Goal: Transaction & Acquisition: Download file/media

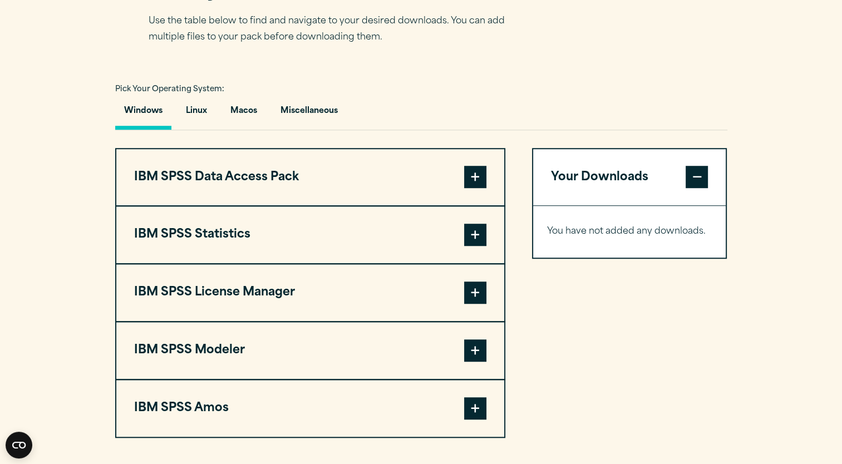
scroll to position [753, 0]
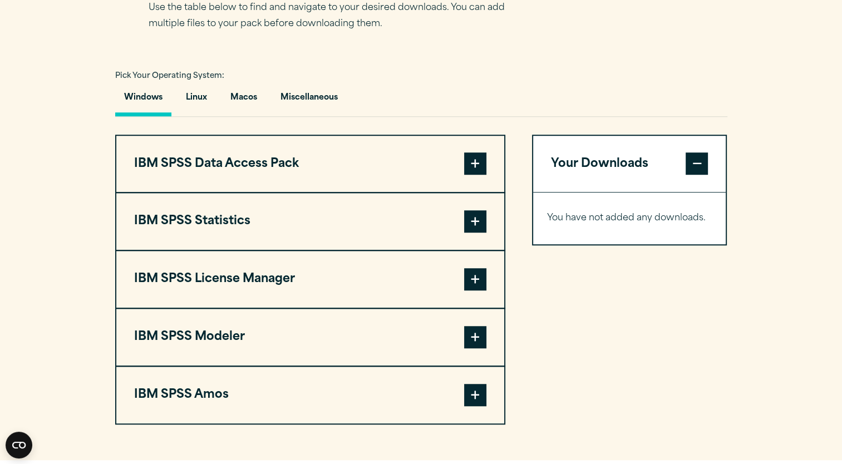
click at [461, 190] on button "IBM SPSS Data Access Pack" at bounding box center [310, 164] width 388 height 57
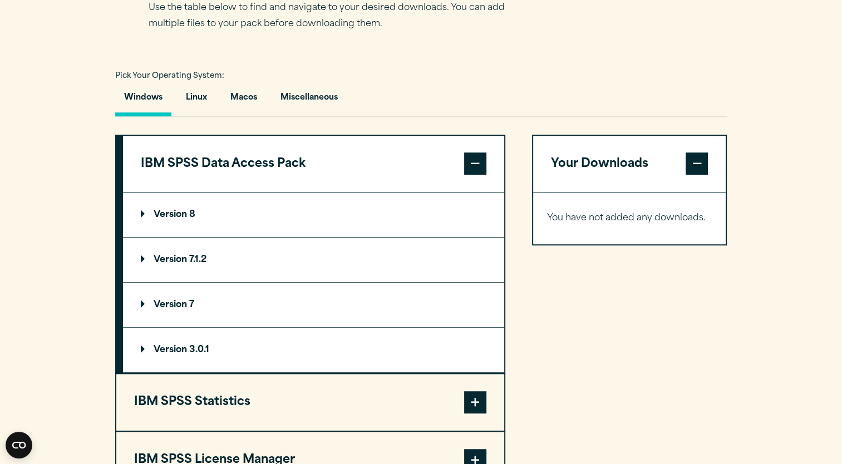
click at [462, 190] on button "IBM SPSS Data Access Pack" at bounding box center [313, 164] width 381 height 57
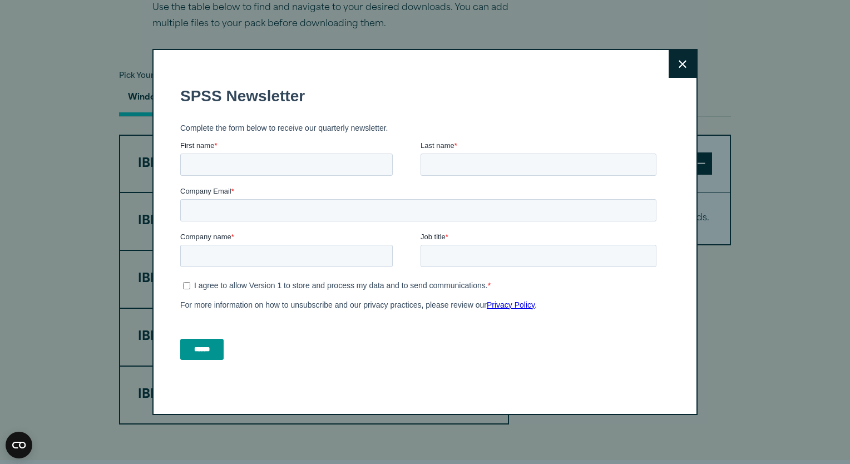
click at [679, 63] on icon at bounding box center [683, 64] width 8 height 8
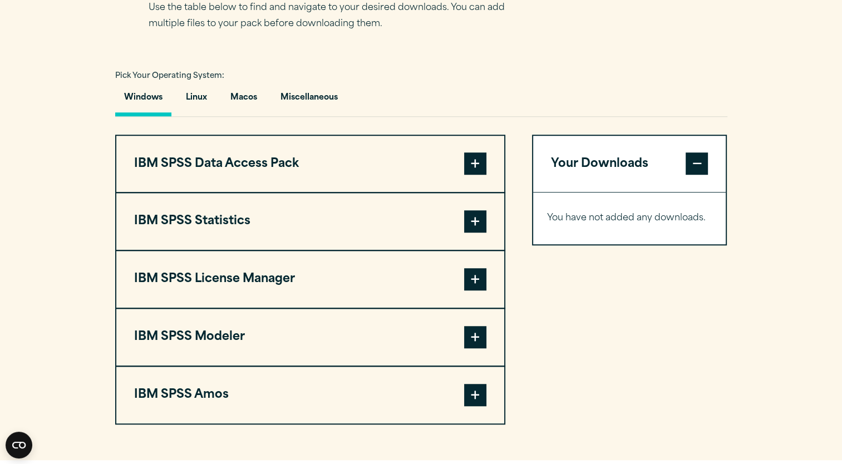
click at [456, 231] on button "IBM SPSS Statistics" at bounding box center [310, 221] width 388 height 57
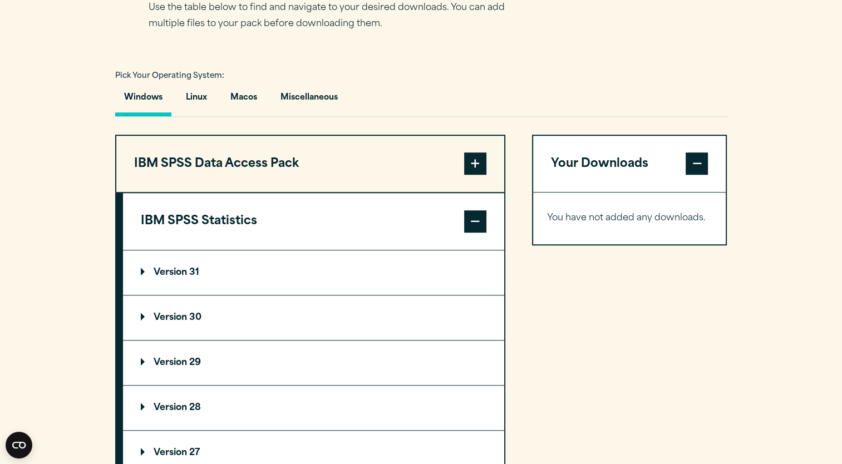
click at [174, 340] on summary "Version 30" at bounding box center [313, 317] width 381 height 45
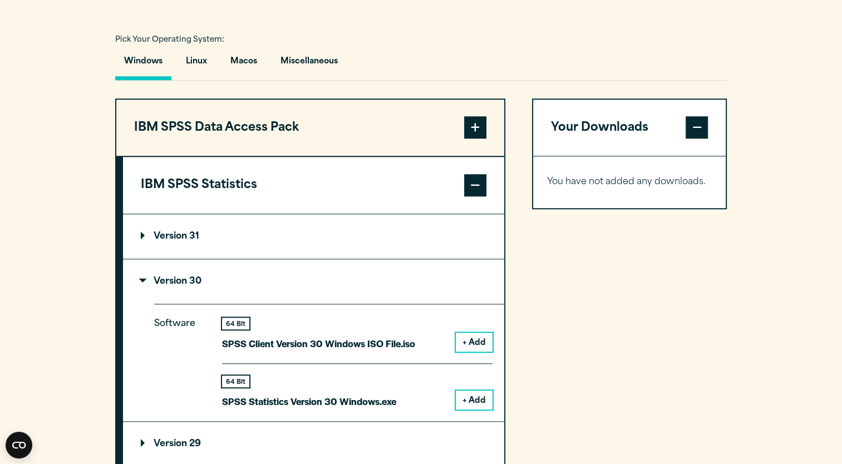
scroll to position [797, 0]
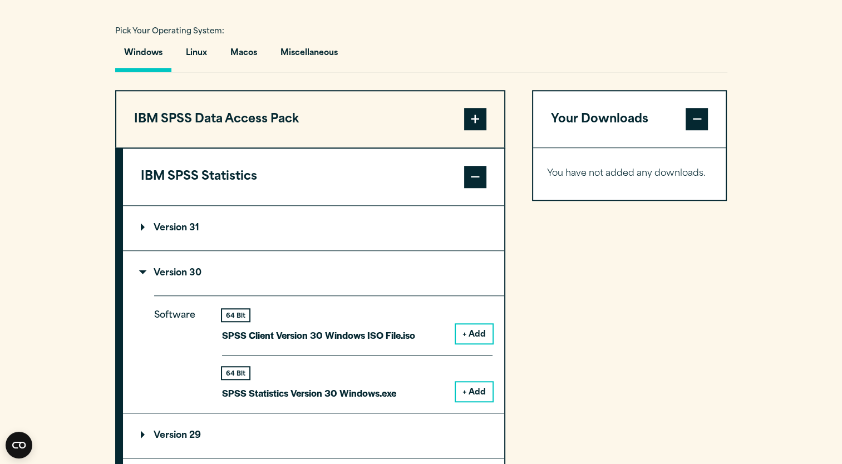
click at [180, 241] on summary "Version 31" at bounding box center [313, 228] width 381 height 45
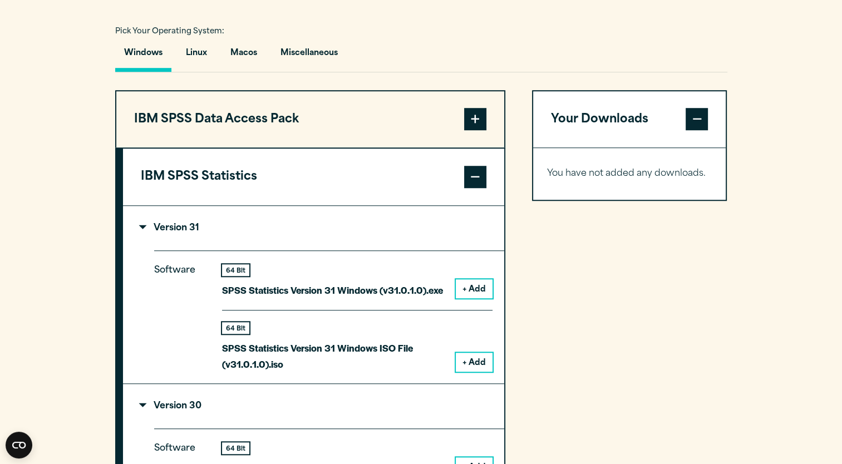
click at [180, 241] on summary "Version 31" at bounding box center [313, 228] width 381 height 45
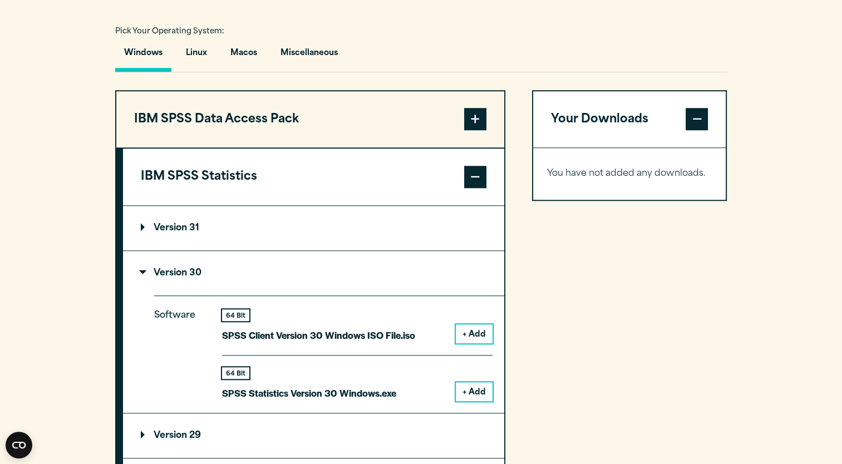
click at [191, 250] on summary "Version 31" at bounding box center [313, 228] width 381 height 45
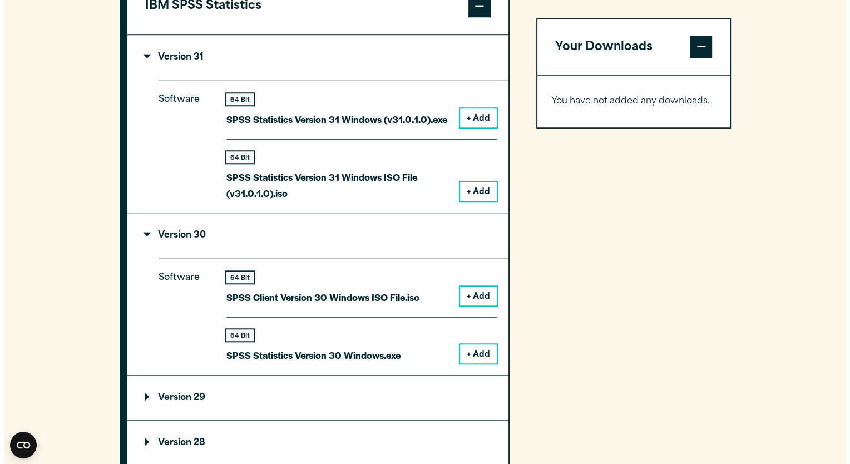
scroll to position [975, 0]
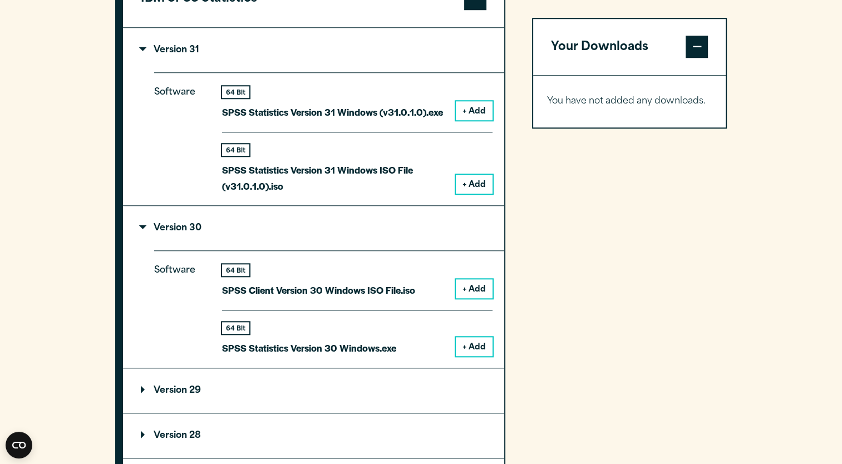
click at [481, 356] on button "+ Add" at bounding box center [474, 346] width 37 height 19
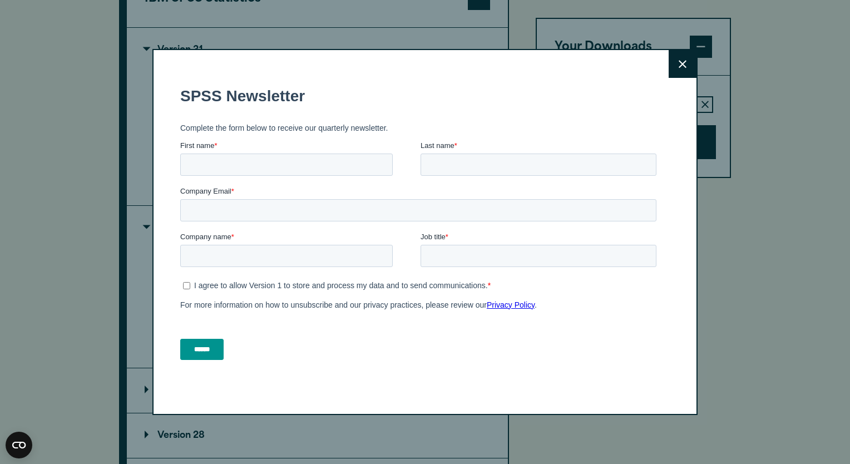
click at [679, 63] on icon at bounding box center [683, 64] width 8 height 8
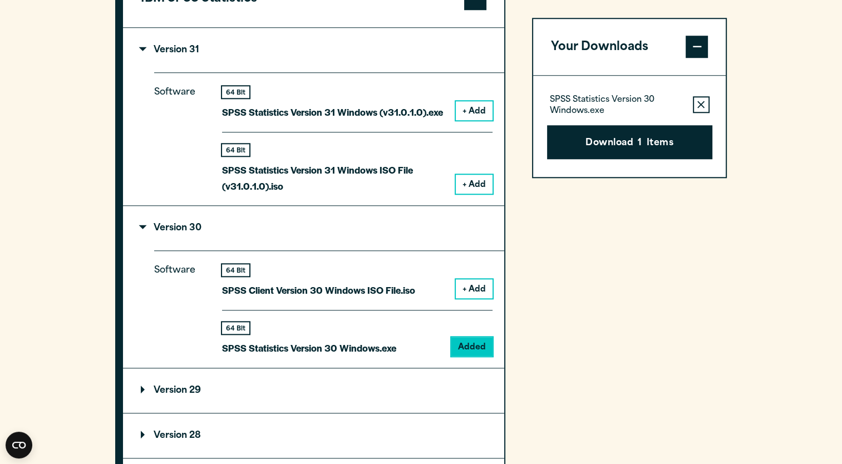
click at [610, 146] on button "Download 1 Items" at bounding box center [629, 142] width 165 height 34
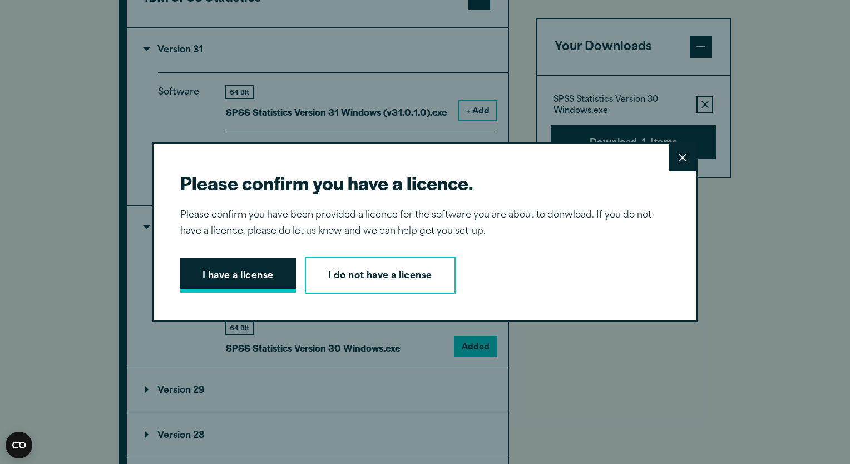
click at [236, 274] on button "I have a license" at bounding box center [238, 275] width 116 height 34
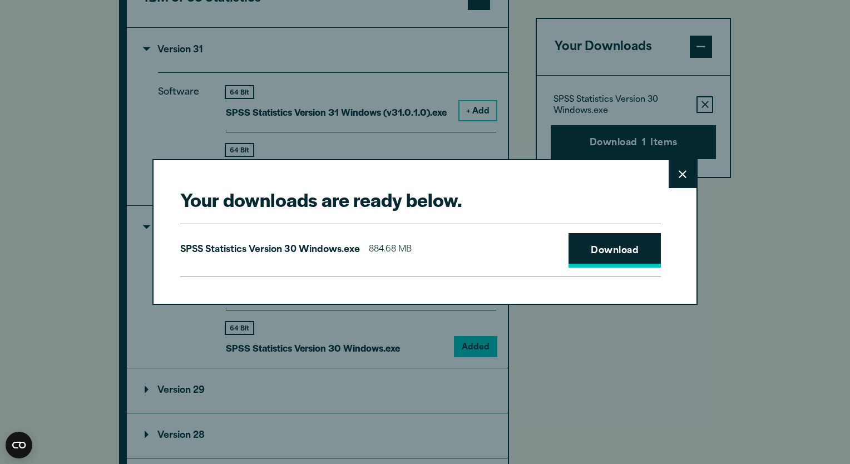
click at [615, 253] on link "Download" at bounding box center [615, 250] width 92 height 34
